Goal: Information Seeking & Learning: Find specific fact

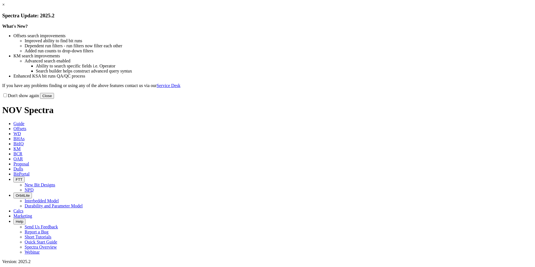
click at [5, 7] on link "×" at bounding box center [3, 4] width 3 height 5
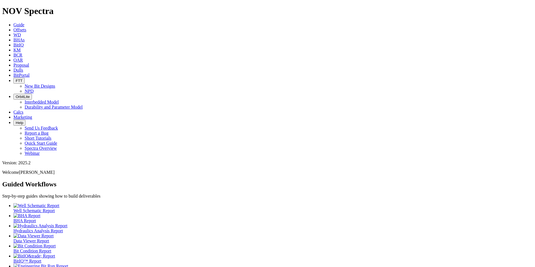
click at [26, 27] on span "Offsets" at bounding box center [19, 29] width 13 height 5
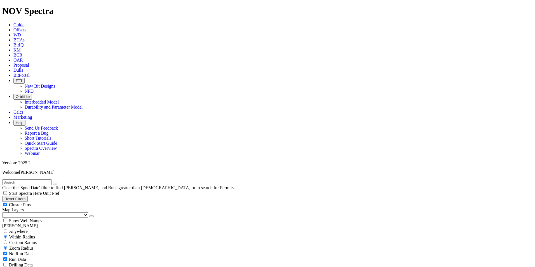
click at [29, 63] on span "Proposal" at bounding box center [21, 65] width 16 height 5
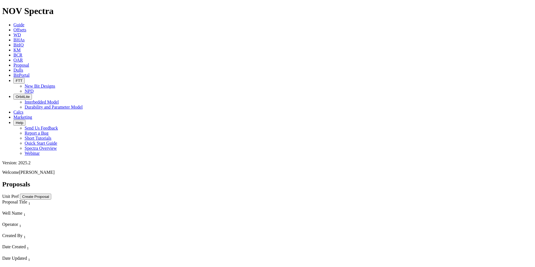
click at [23, 58] on span "OAR" at bounding box center [18, 60] width 10 height 5
click at [21, 48] on span "KM" at bounding box center [16, 50] width 7 height 5
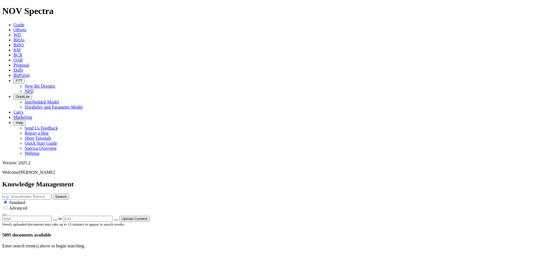
click at [52, 194] on input "text" at bounding box center [26, 197] width 49 height 6
type input "price list"
click at [69, 194] on button "Search" at bounding box center [61, 197] width 16 height 6
click at [20, 256] on link at bounding box center [20, 258] width 0 height 5
